Goal: Transaction & Acquisition: Purchase product/service

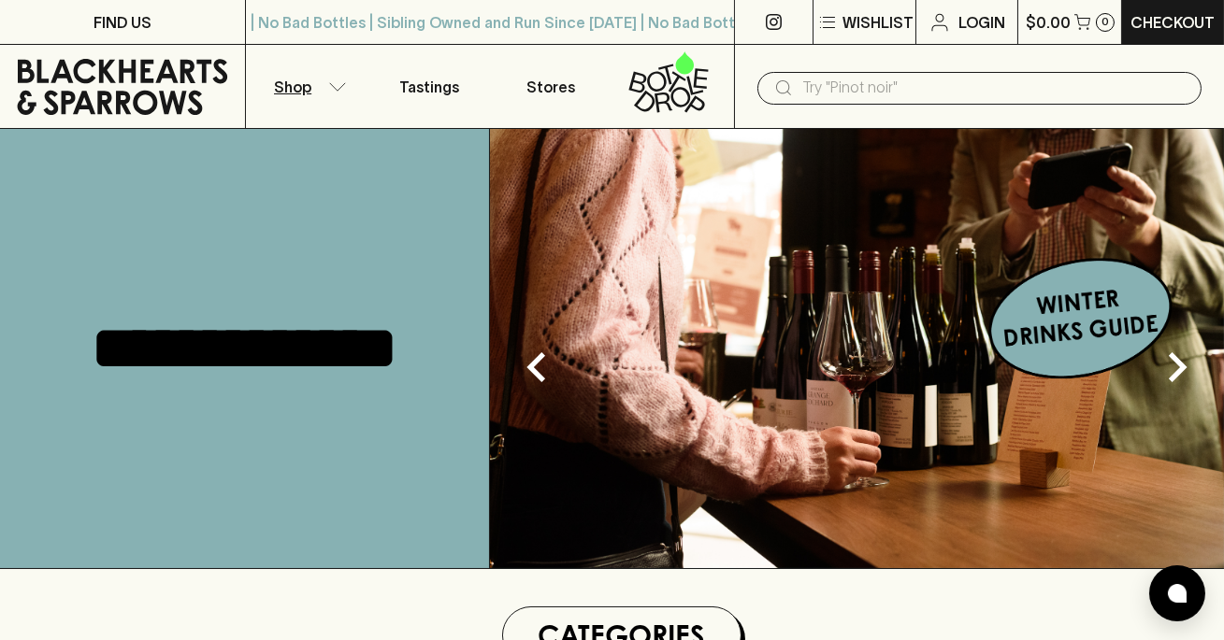
click at [338, 85] on icon "button" at bounding box center [337, 86] width 19 height 9
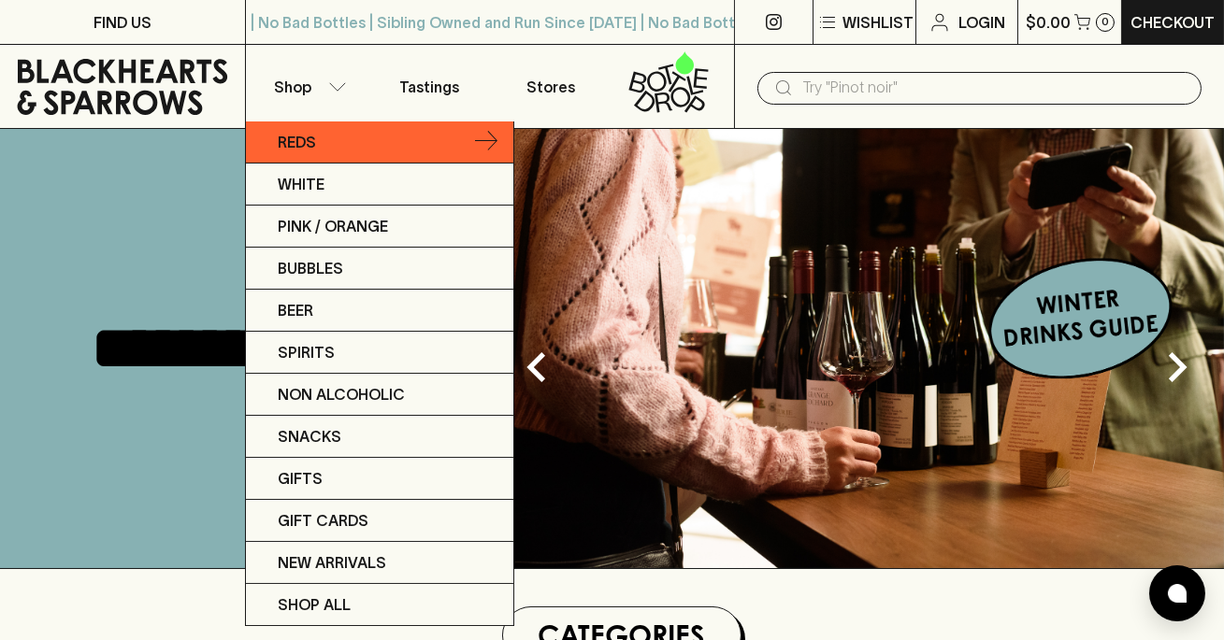
click at [345, 143] on link "Reds" at bounding box center [379, 143] width 267 height 42
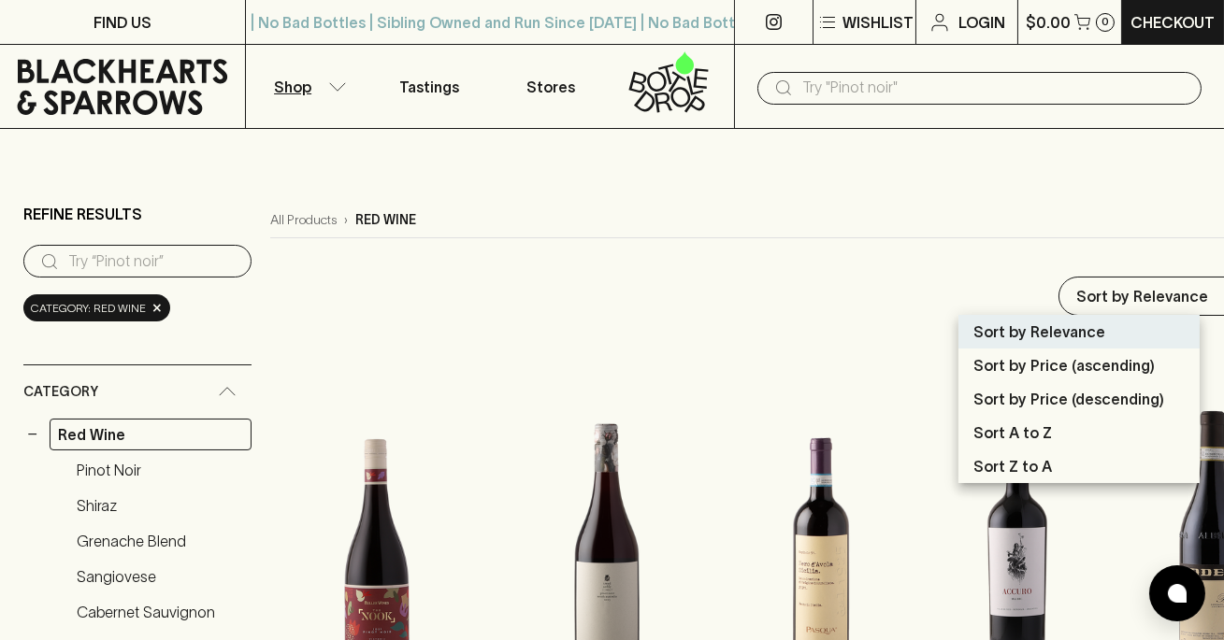
click at [1093, 398] on p "Sort by Price (descending)" at bounding box center [1068, 399] width 191 height 22
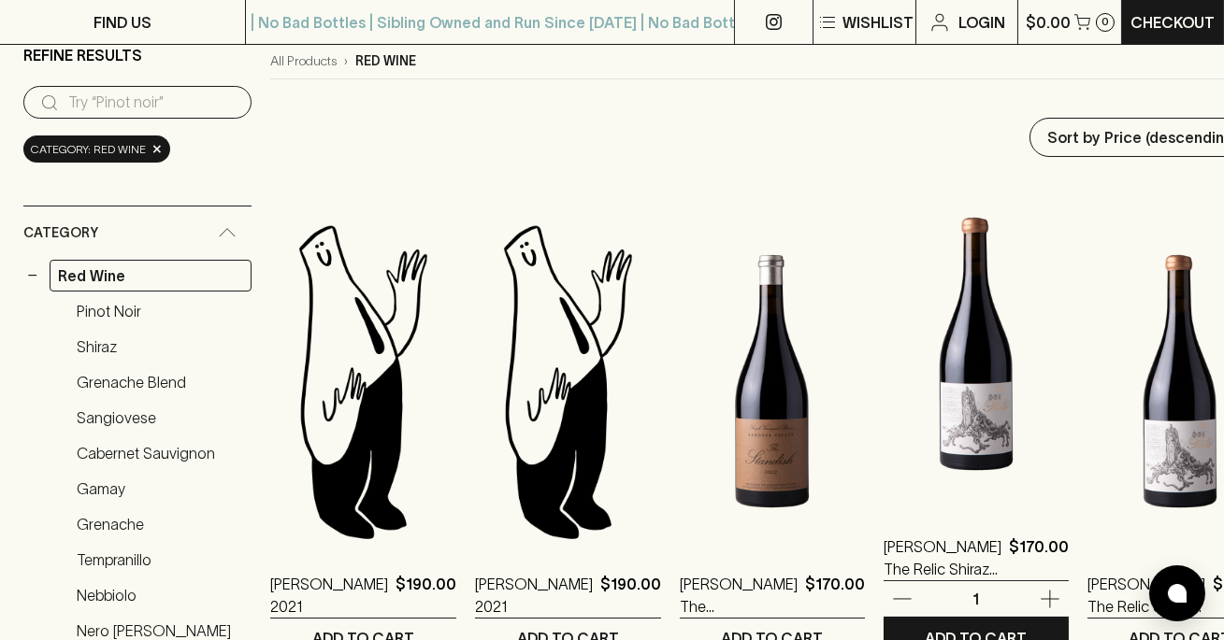
scroll to position [184, 0]
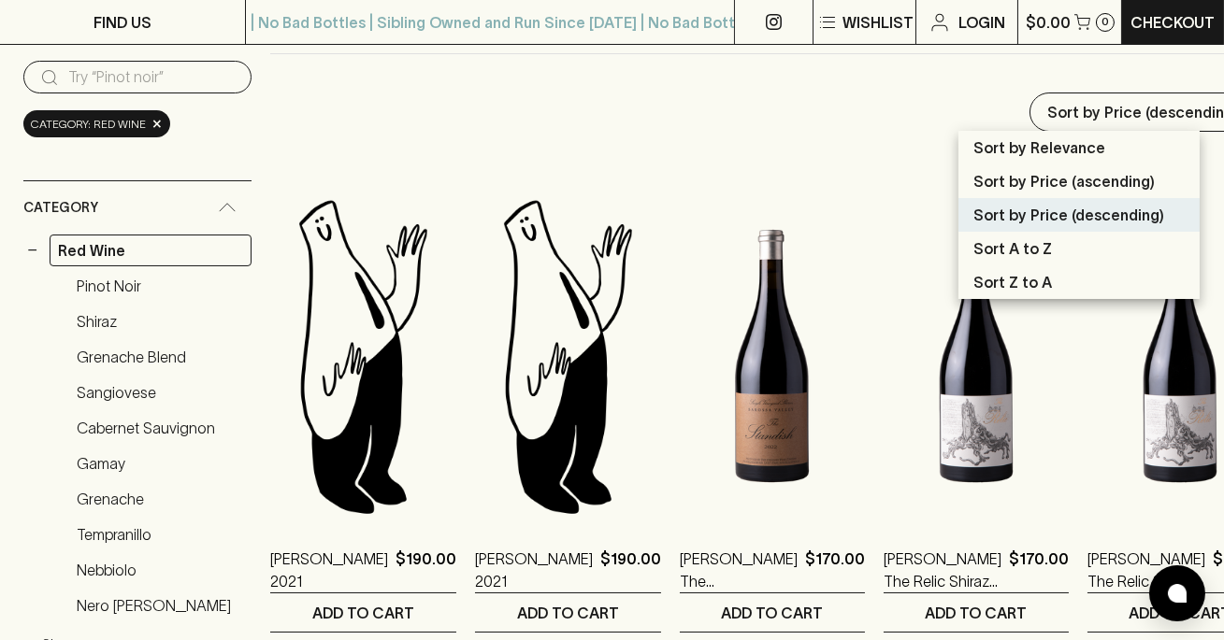
click at [1070, 190] on p "Sort by Price (ascending)" at bounding box center [1063, 181] width 181 height 22
type input "price:asc"
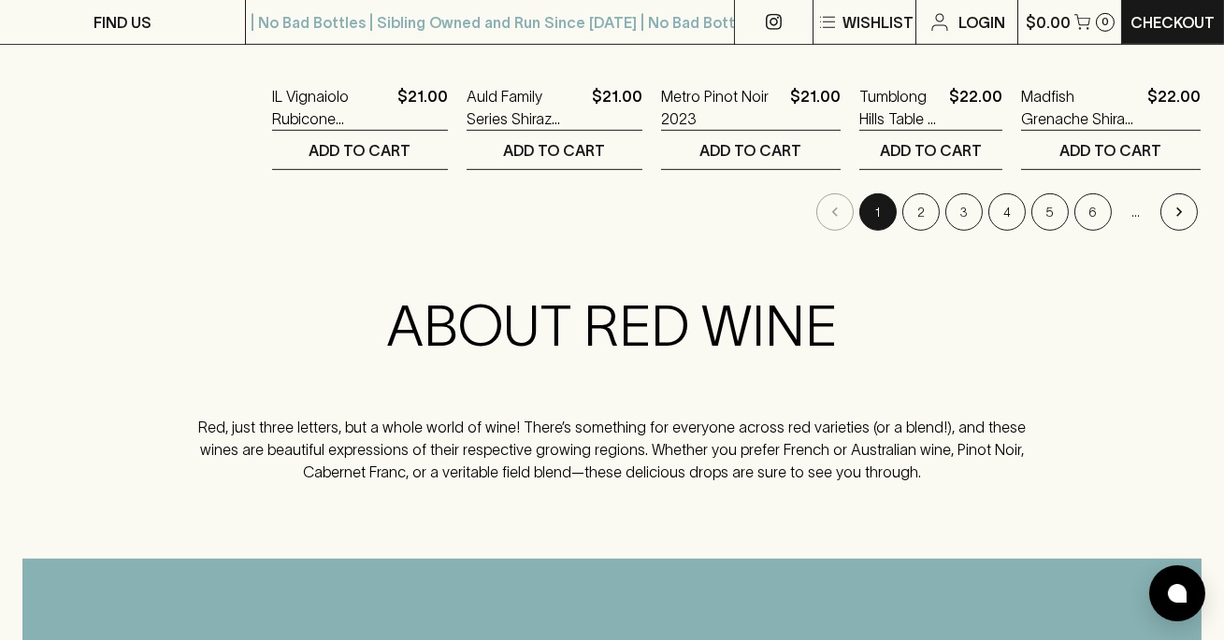
scroll to position [1963, 0]
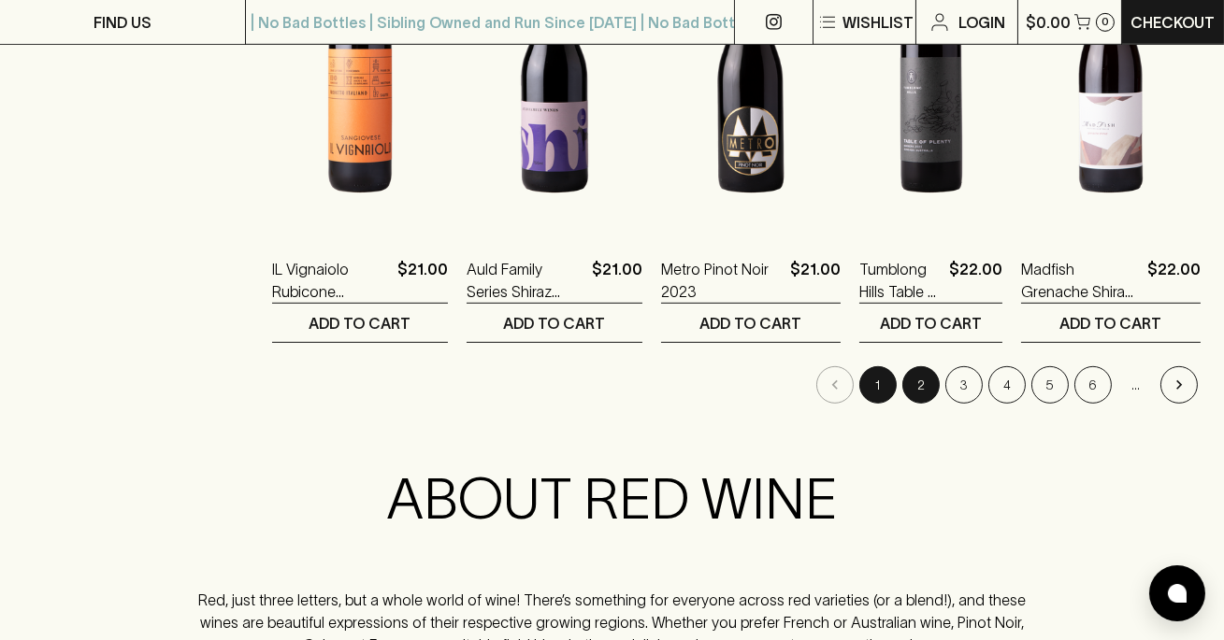
click at [920, 375] on button "2" at bounding box center [920, 384] width 37 height 37
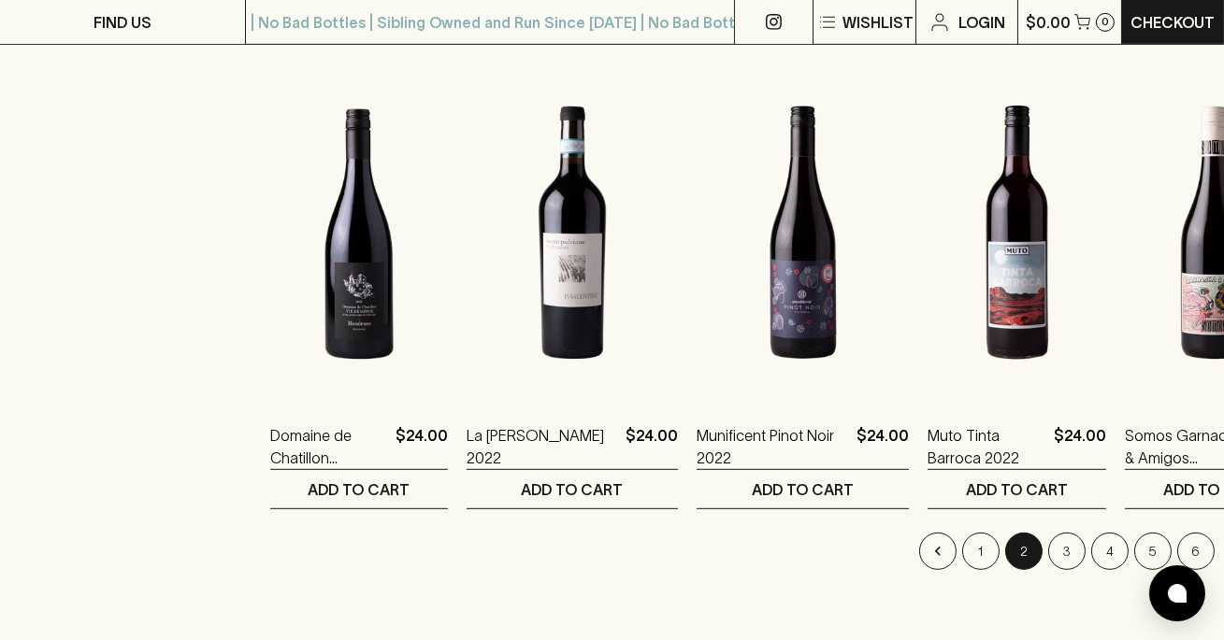
scroll to position [1798, 0]
click at [1048, 554] on button "3" at bounding box center [1066, 550] width 37 height 37
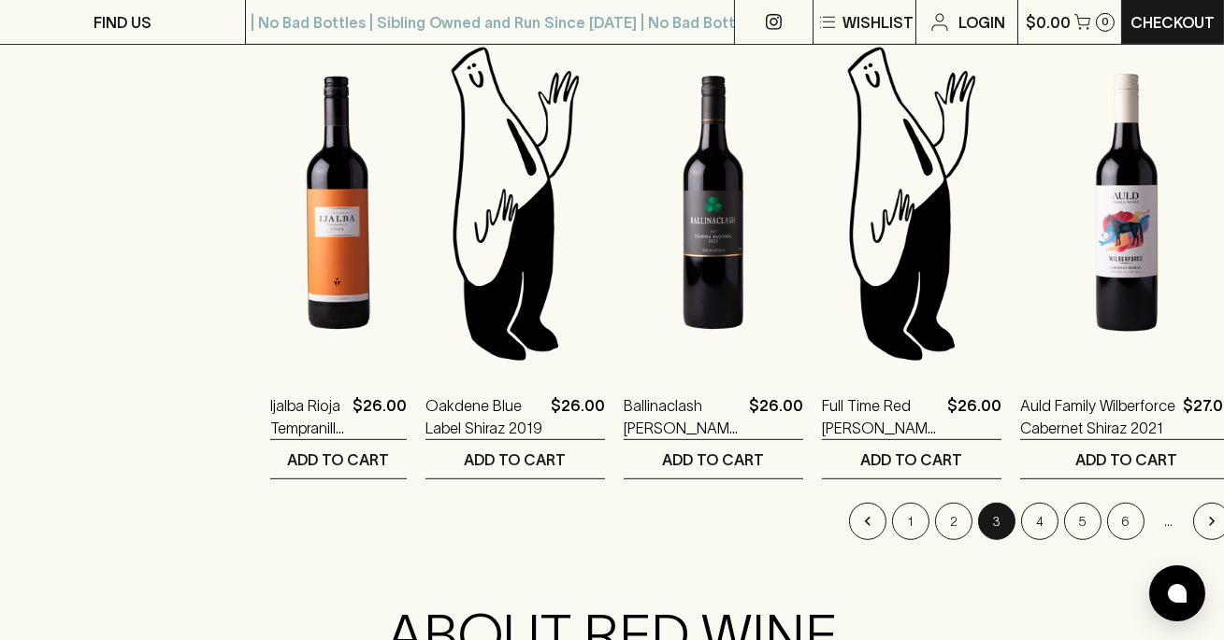
scroll to position [1831, 0]
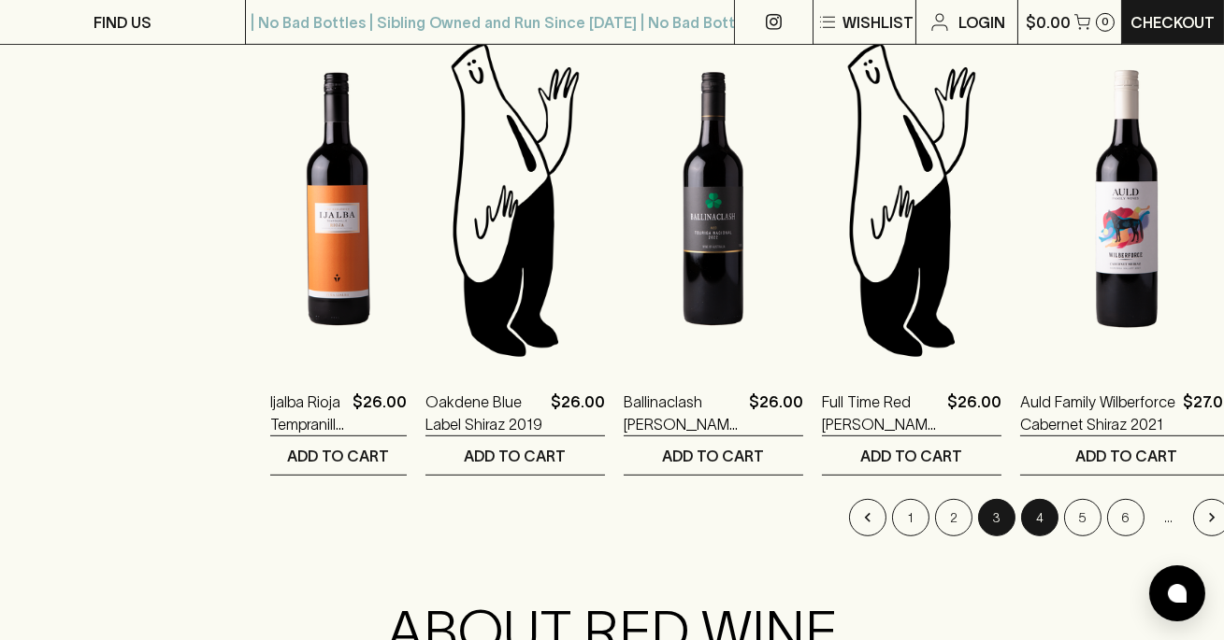
click at [1021, 513] on button "4" at bounding box center [1039, 517] width 37 height 37
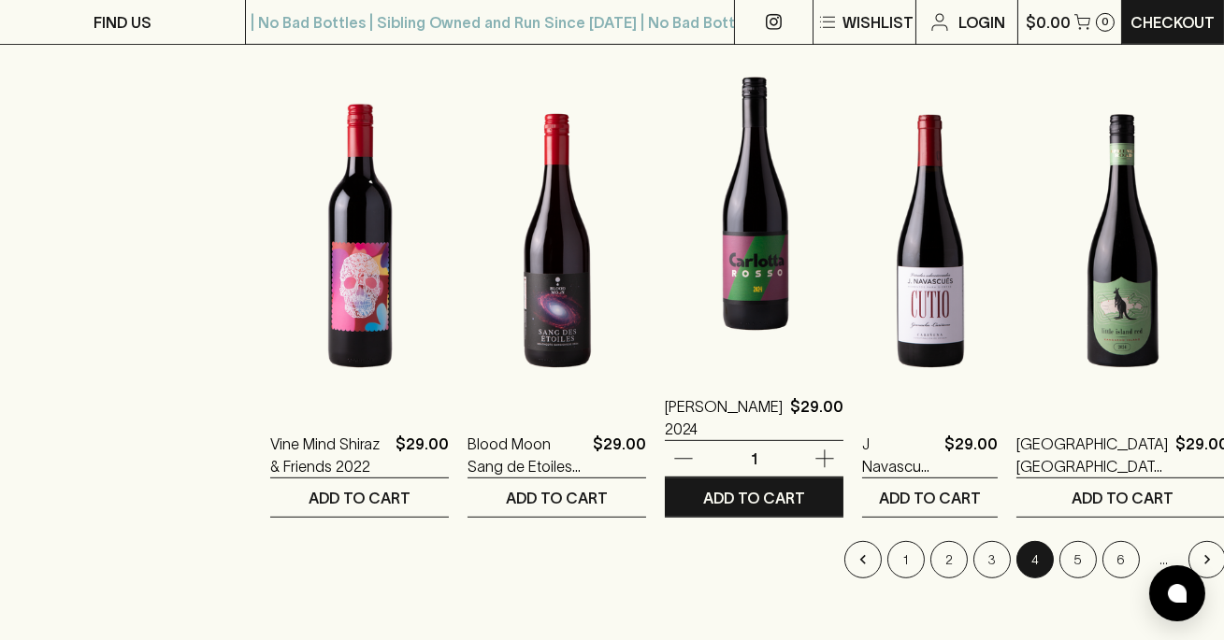
scroll to position [1790, 0]
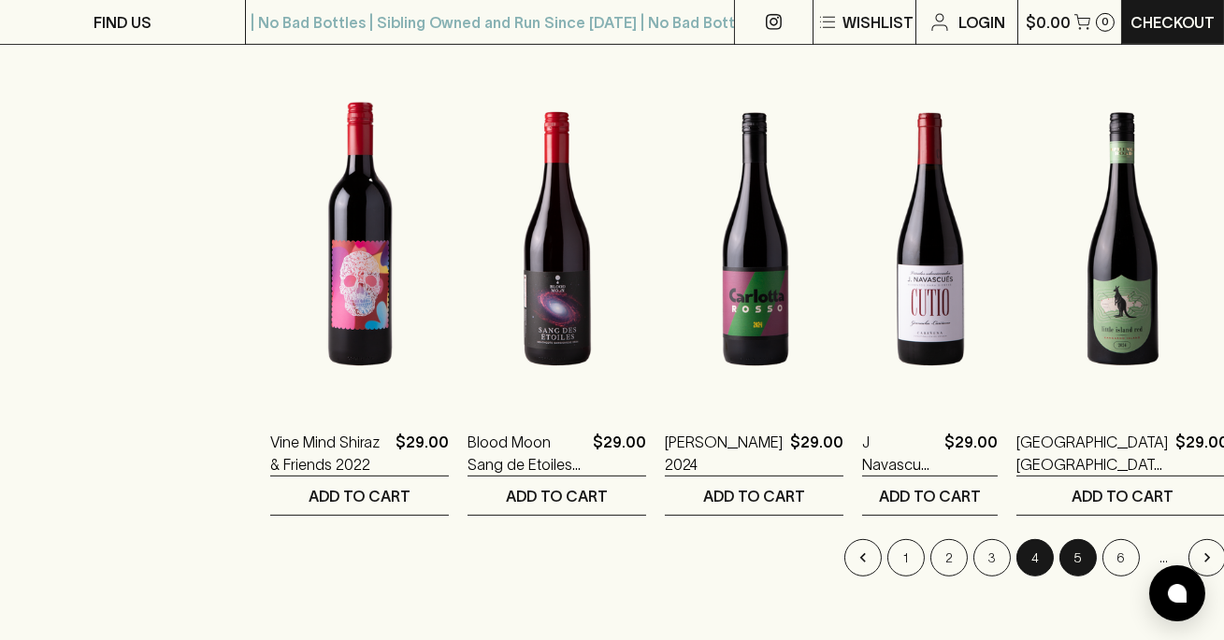
click at [1059, 564] on button "5" at bounding box center [1077, 557] width 37 height 37
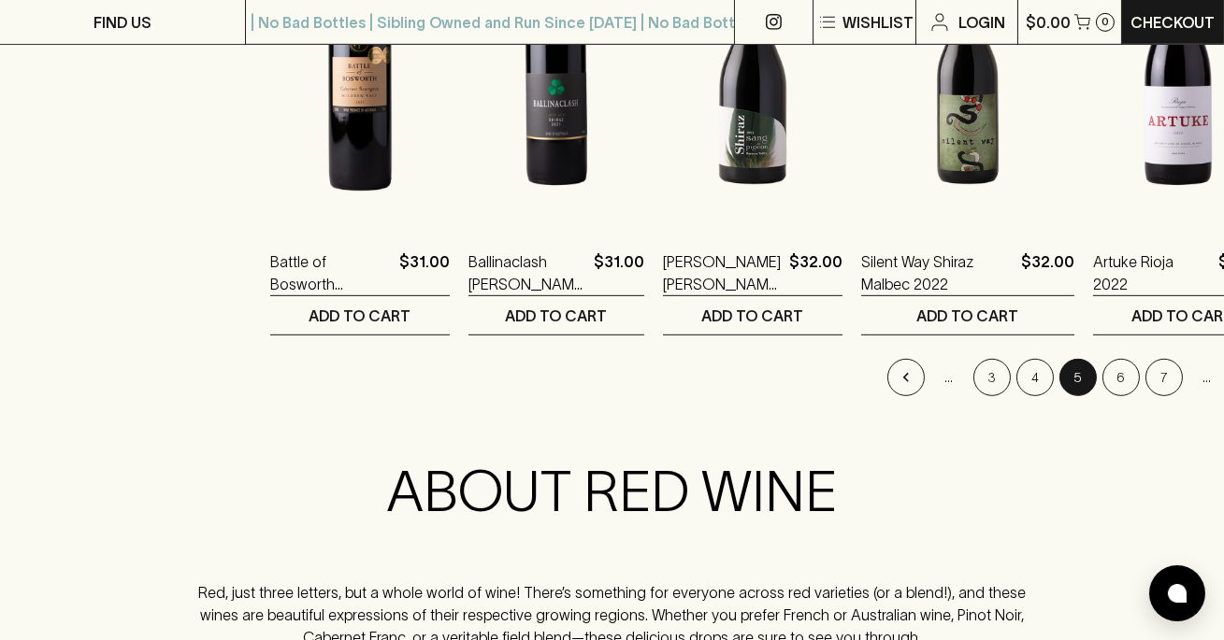
scroll to position [1970, 0]
click at [1102, 383] on button "6" at bounding box center [1120, 378] width 37 height 37
